Goal: Task Accomplishment & Management: Manage account settings

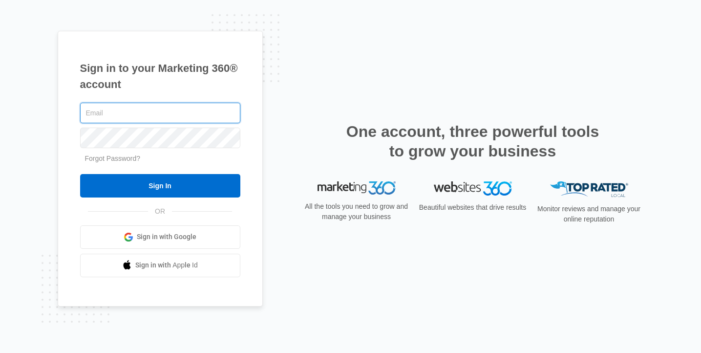
click at [0, 352] on com-1password-button at bounding box center [0, 353] width 0 height 0
type input "[PERSON_NAME][EMAIL_ADDRESS][DOMAIN_NAME]"
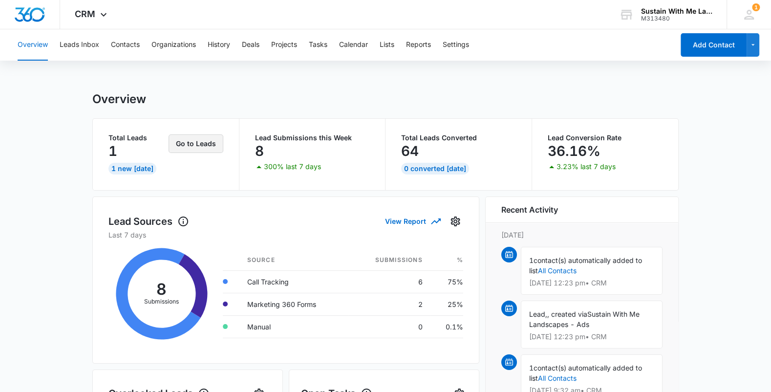
click at [194, 145] on button "Go to Leads" at bounding box center [196, 143] width 55 height 19
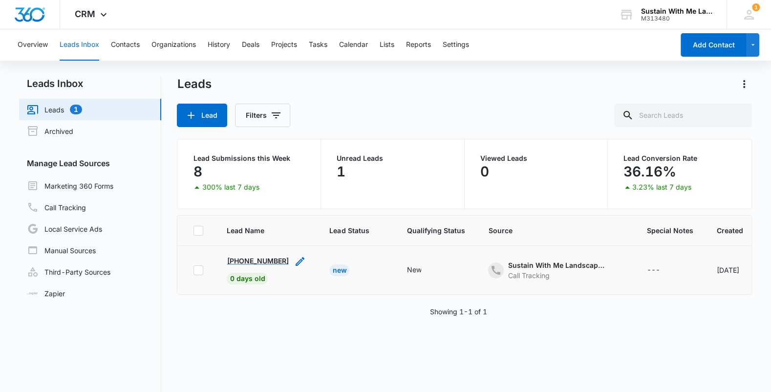
click at [259, 256] on p "+14157107906" at bounding box center [258, 260] width 62 height 10
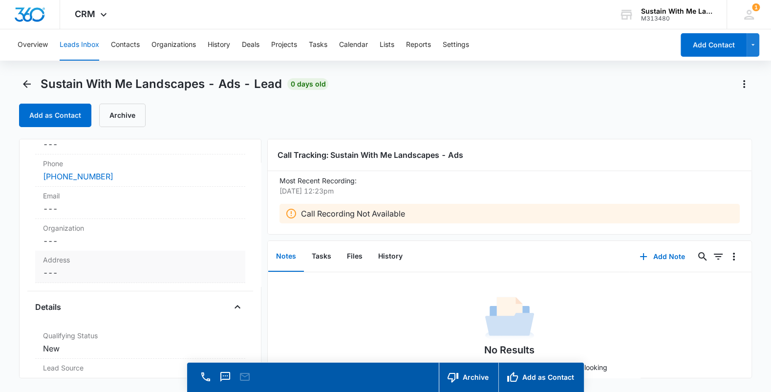
scroll to position [47, 0]
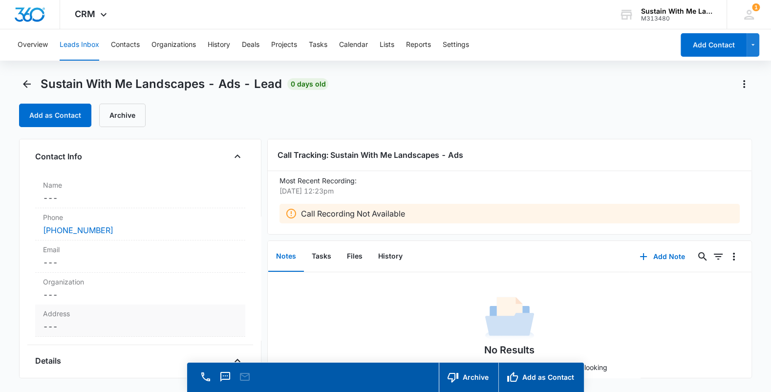
click at [163, 221] on div "Phone Cancel Save Changes (415) 710-7906" at bounding box center [140, 224] width 210 height 32
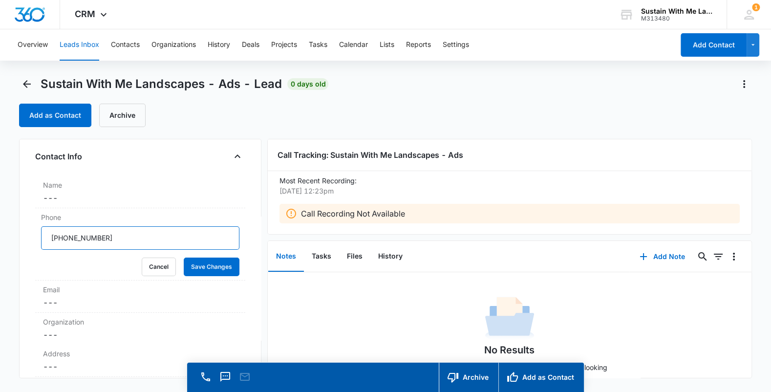
click at [144, 233] on input "Phone" at bounding box center [140, 237] width 198 height 23
